Goal: Task Accomplishment & Management: Manage account settings

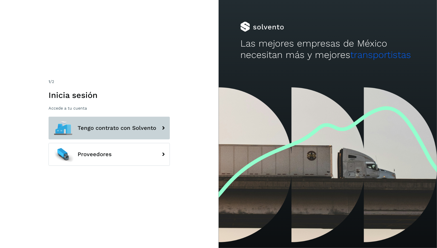
click at [102, 125] on span "Tengo contrato con Solvento" at bounding box center [117, 128] width 79 height 6
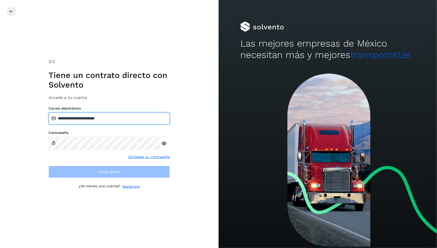
type input "**********"
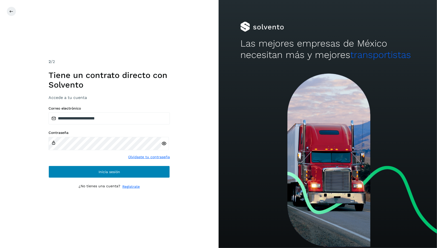
click at [126, 174] on button "Inicia sesión" at bounding box center [109, 172] width 121 height 12
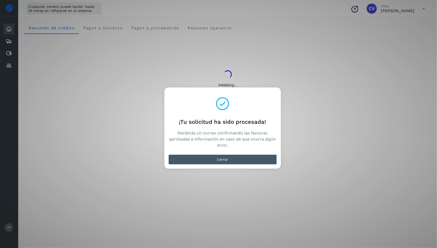
click at [240, 157] on button "Cerrar" at bounding box center [222, 159] width 108 height 10
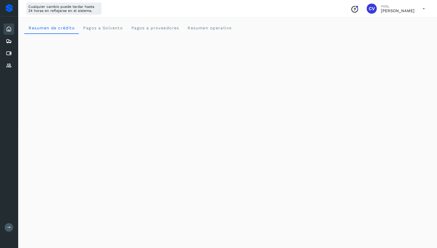
click at [421, 10] on icon at bounding box center [424, 9] width 10 height 10
click at [401, 30] on div "Cerrar sesión" at bounding box center [398, 33] width 60 height 10
